Goal: Task Accomplishment & Management: Manage account settings

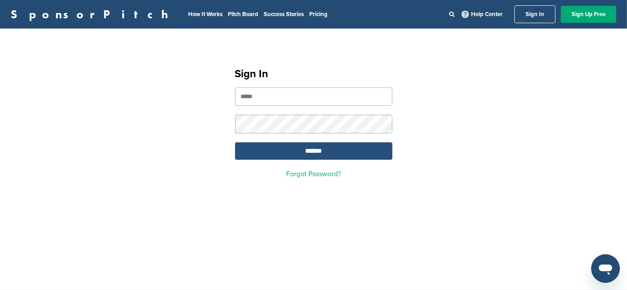
type input "**********"
click at [316, 151] on input "*******" at bounding box center [313, 151] width 157 height 17
click at [311, 149] on input "*******" at bounding box center [313, 151] width 157 height 17
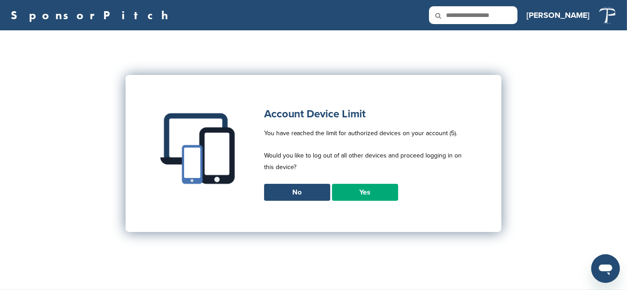
click at [367, 190] on link "Yes" at bounding box center [365, 192] width 66 height 17
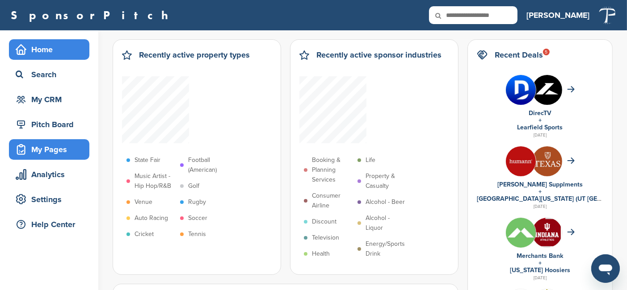
click at [46, 144] on div "My Pages" at bounding box center [51, 150] width 76 height 16
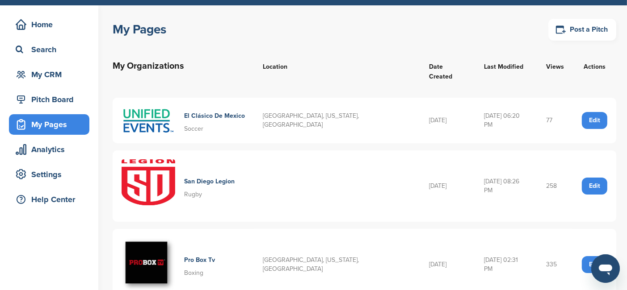
scroll to position [45, 0]
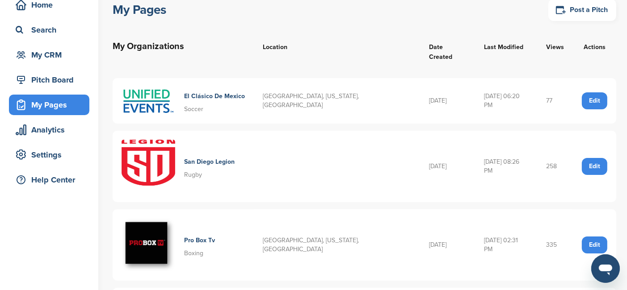
click at [435, 116] on table "My Organizations Location Date Created Last Modified Views Actions El Clásico D…" at bounding box center [365, 186] width 504 height 326
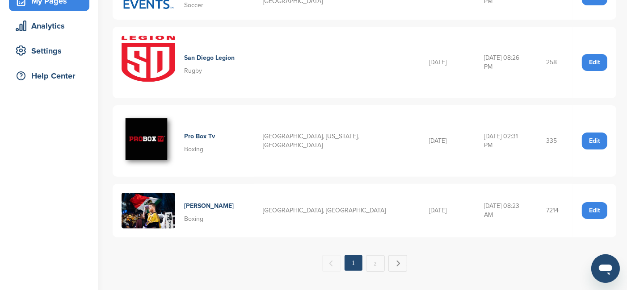
scroll to position [134, 0]
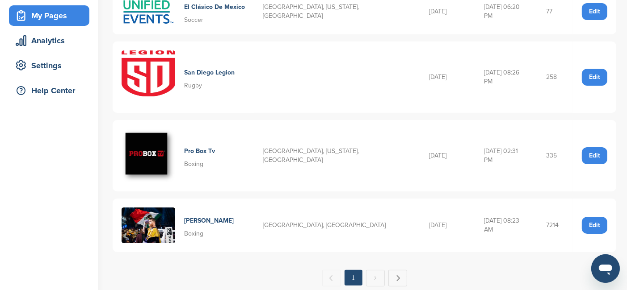
click at [171, 68] on img at bounding box center [149, 77] width 54 height 54
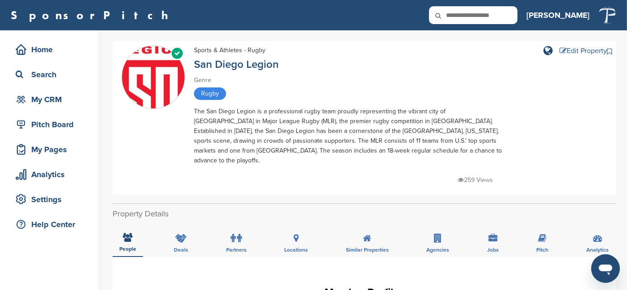
click at [568, 49] on div "Edit Property" at bounding box center [582, 50] width 47 height 7
click at [380, 166] on div "260 Views" at bounding box center [350, 176] width 313 height 20
click at [65, 130] on div "Pitch Board" at bounding box center [51, 125] width 76 height 16
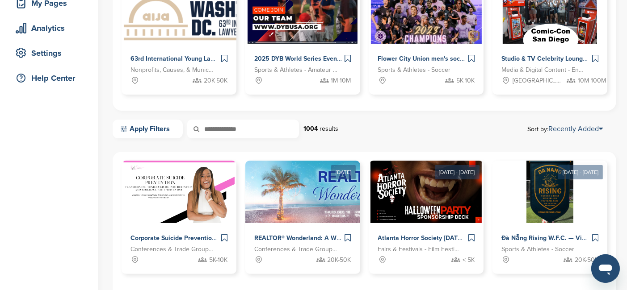
scroll to position [89, 0]
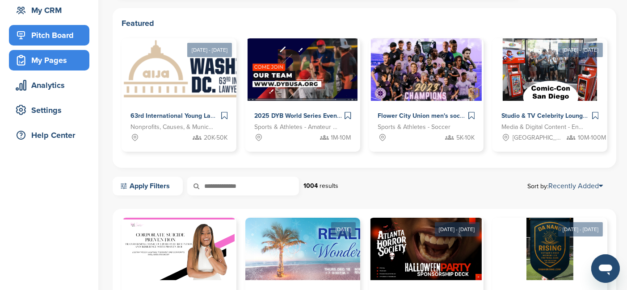
click at [46, 64] on div "My Pages" at bounding box center [51, 60] width 76 height 16
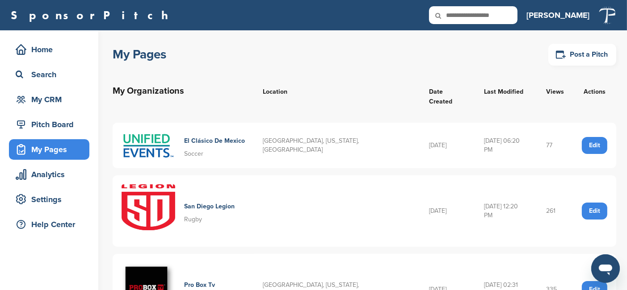
click at [153, 185] on img at bounding box center [149, 212] width 54 height 54
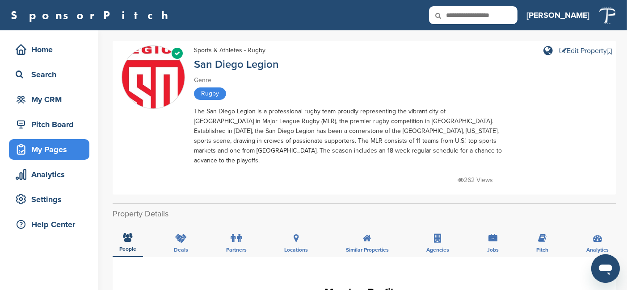
click at [43, 147] on div "My Pages" at bounding box center [51, 150] width 76 height 16
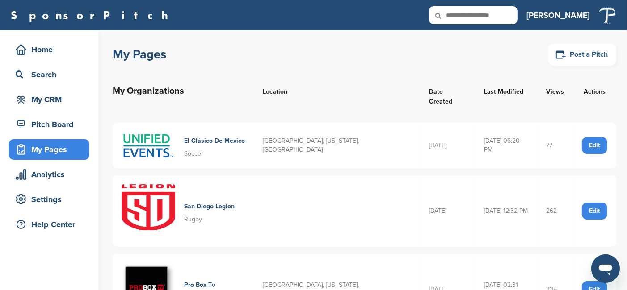
click at [591, 55] on link "Post a Pitch" at bounding box center [582, 55] width 68 height 22
click at [39, 154] on div "My Pages" at bounding box center [51, 150] width 76 height 16
click at [589, 203] on div "Edit" at bounding box center [594, 211] width 25 height 17
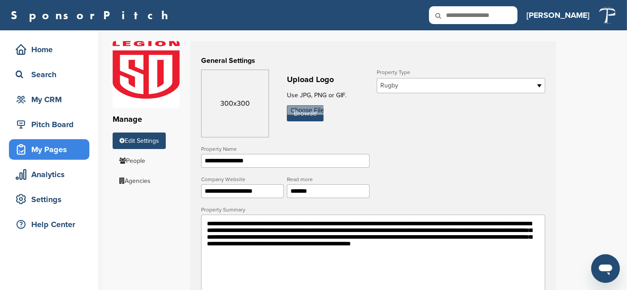
click at [49, 146] on div "My Pages" at bounding box center [51, 150] width 76 height 16
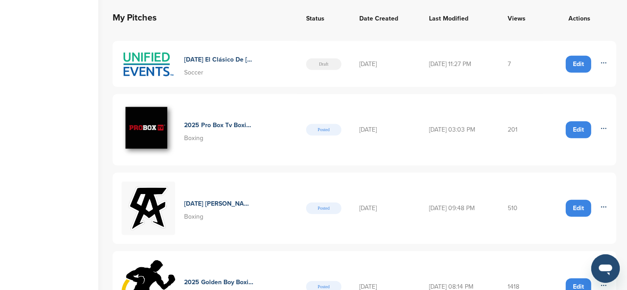
scroll to position [447, 0]
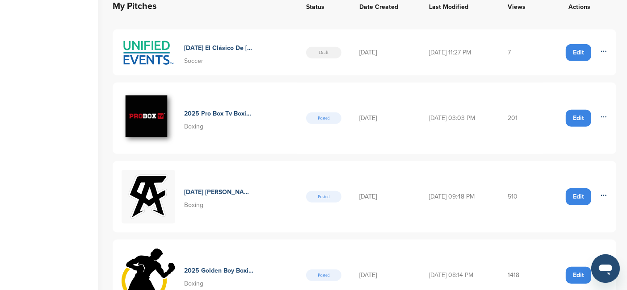
click at [158, 286] on img at bounding box center [149, 276] width 54 height 54
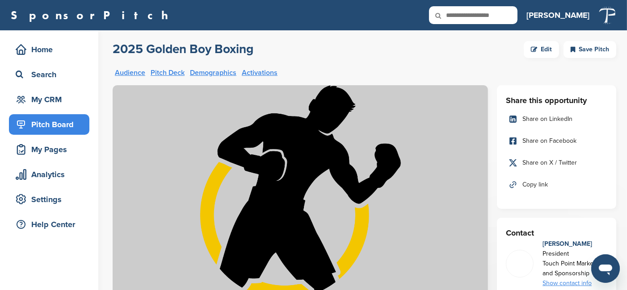
click at [576, 48] on div "Save Pitch" at bounding box center [590, 49] width 53 height 17
click at [595, 47] on div "Save Pitch" at bounding box center [590, 49] width 53 height 17
click at [593, 46] on div "Save Pitch" at bounding box center [590, 49] width 53 height 17
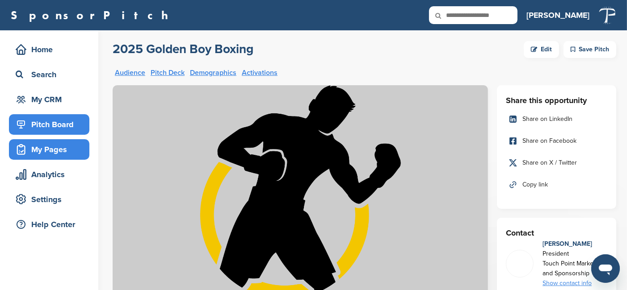
click at [57, 158] on div "My Pages" at bounding box center [49, 149] width 80 height 21
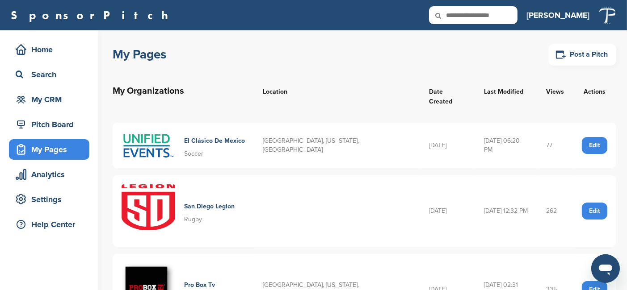
click at [504, 49] on div "My Pages Post a Pitch" at bounding box center [365, 54] width 504 height 27
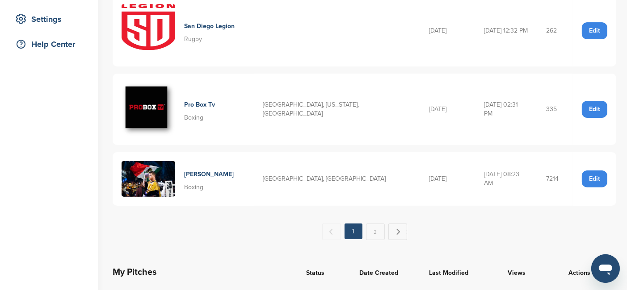
scroll to position [223, 0]
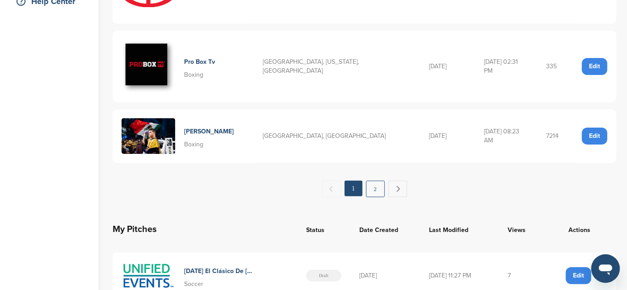
click at [375, 182] on link "2" at bounding box center [375, 189] width 19 height 17
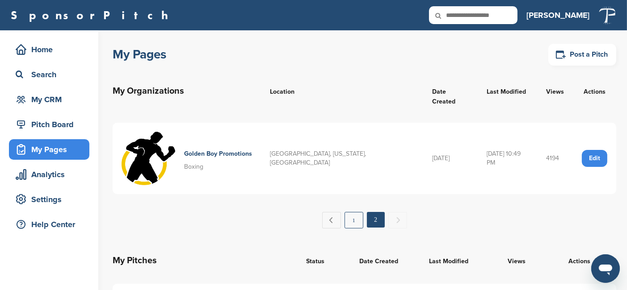
click at [361, 212] on link "1" at bounding box center [354, 220] width 19 height 17
